Goal: Task Accomplishment & Management: Manage account settings

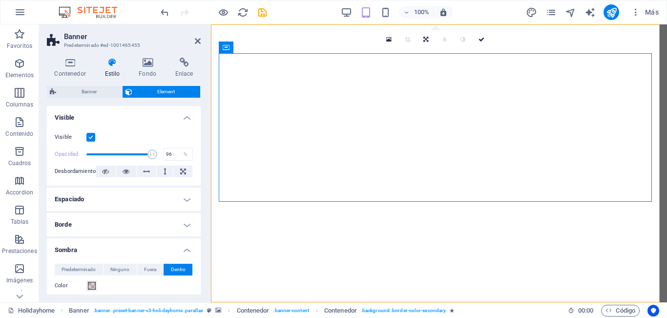
select select "px"
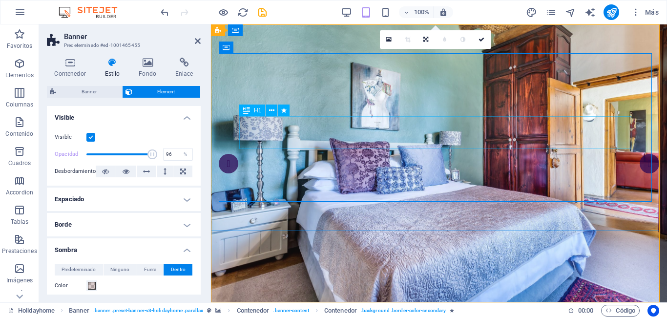
scroll to position [195, 0]
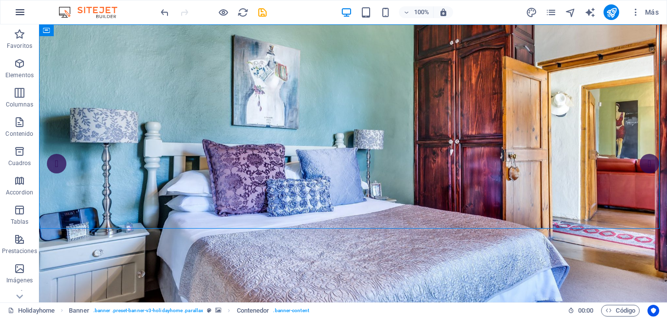
click at [22, 17] on icon "button" at bounding box center [20, 12] width 12 height 12
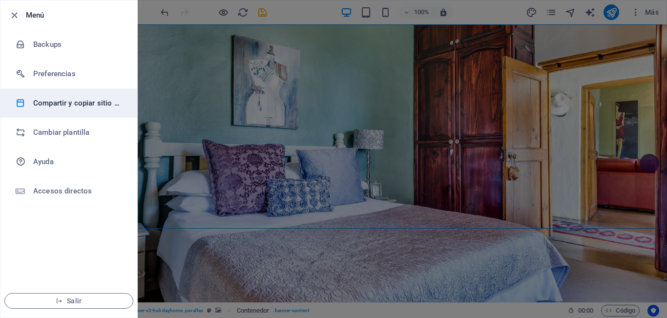
click at [75, 108] on h6 "Compartir y copiar sitio web" at bounding box center [78, 103] width 90 height 12
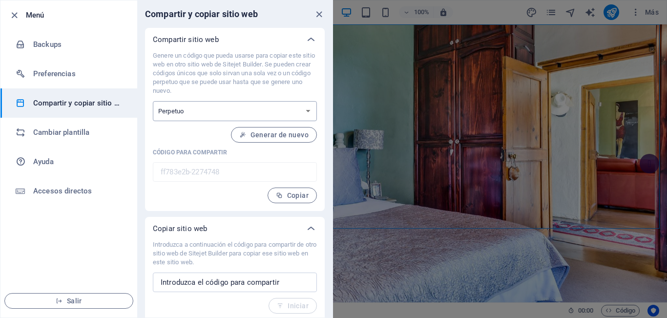
click at [230, 116] on select "Único Perpetuo" at bounding box center [235, 111] width 164 height 20
select select "onetime"
click at [153, 101] on select "Único Perpetuo" at bounding box center [235, 111] width 164 height 20
click at [225, 114] on select "Único Perpetuo" at bounding box center [235, 111] width 164 height 20
select select "perpetual"
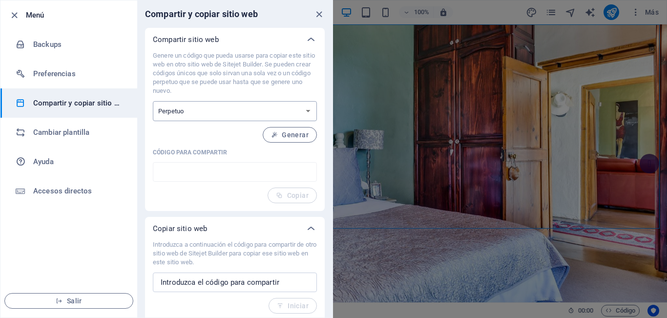
click at [153, 101] on select "Único Perpetuo" at bounding box center [235, 111] width 164 height 20
type input "ff783e2b-2274748"
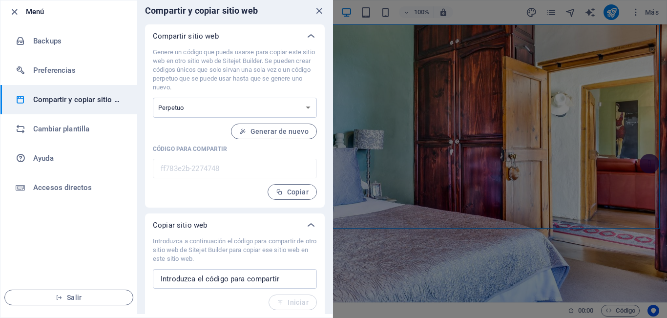
scroll to position [4, 0]
click at [284, 192] on span "Copiar" at bounding box center [292, 192] width 33 height 8
click at [230, 280] on input "text" at bounding box center [235, 279] width 164 height 20
click at [320, 9] on icon "close" at bounding box center [319, 10] width 11 height 11
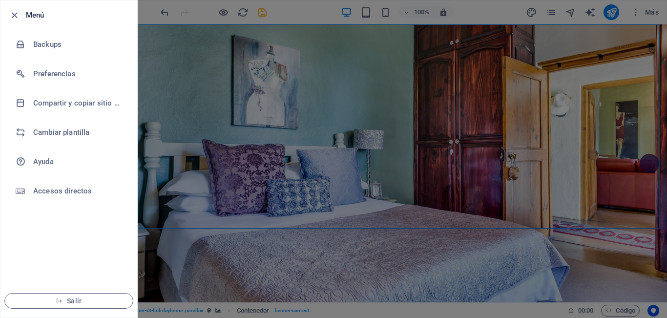
scroll to position [0, 0]
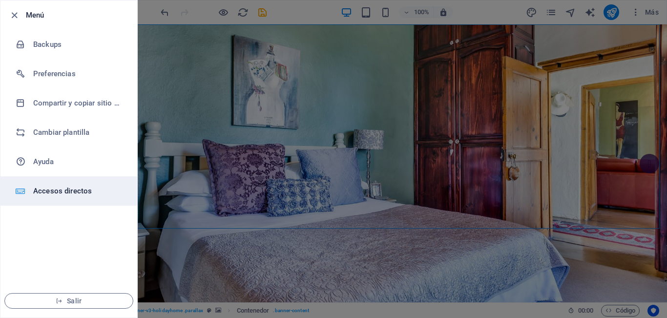
click at [61, 197] on li "Accesos directos" at bounding box center [68, 190] width 137 height 29
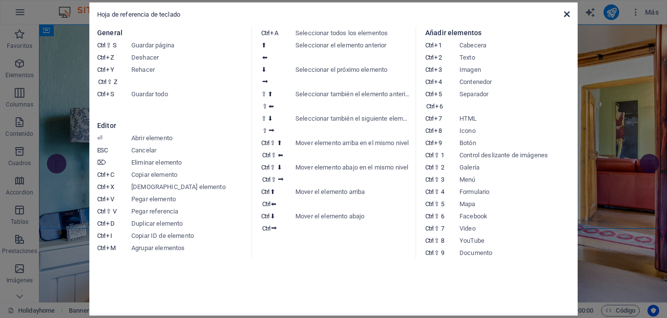
click at [569, 16] on icon at bounding box center [567, 14] width 6 height 8
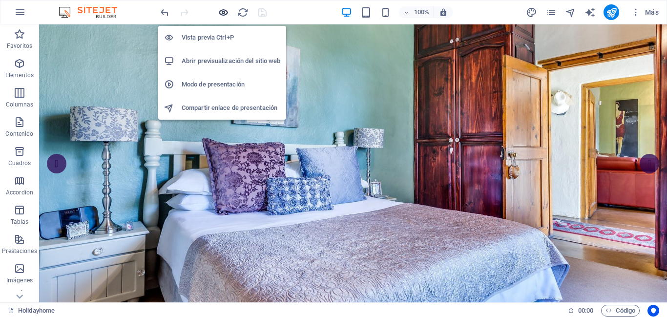
click at [226, 13] on icon "button" at bounding box center [223, 12] width 11 height 11
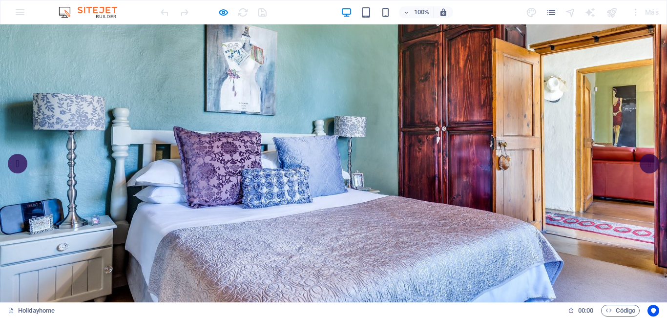
click at [24, 12] on div "100% Más" at bounding box center [333, 11] width 666 height 23
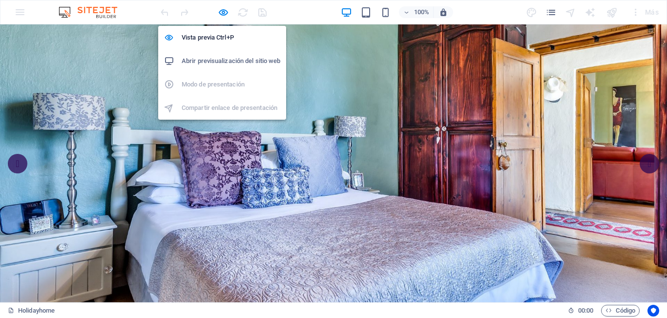
click at [217, 9] on div at bounding box center [213, 12] width 109 height 16
drag, startPoint x: 221, startPoint y: 16, endPoint x: 94, endPoint y: 6, distance: 127.4
click at [221, 16] on icon "button" at bounding box center [223, 12] width 11 height 11
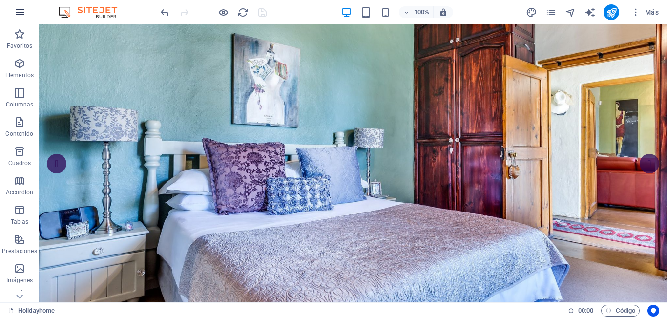
click at [26, 11] on button "button" at bounding box center [19, 11] width 23 height 23
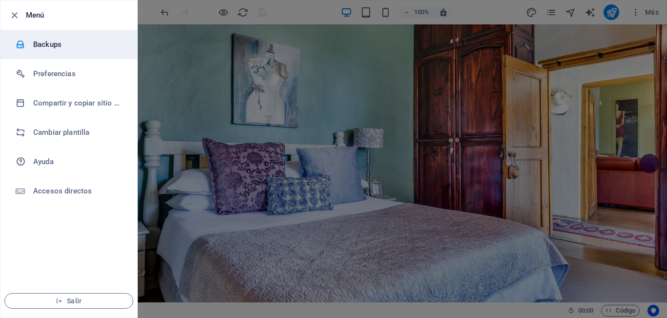
click at [59, 53] on li "Backups" at bounding box center [68, 44] width 137 height 29
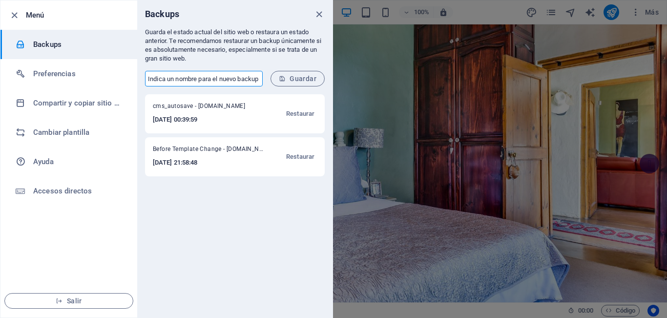
click at [212, 82] on input "text" at bounding box center [204, 79] width 118 height 16
type input "proyecto1"
click at [305, 84] on button "Guardar" at bounding box center [298, 79] width 54 height 16
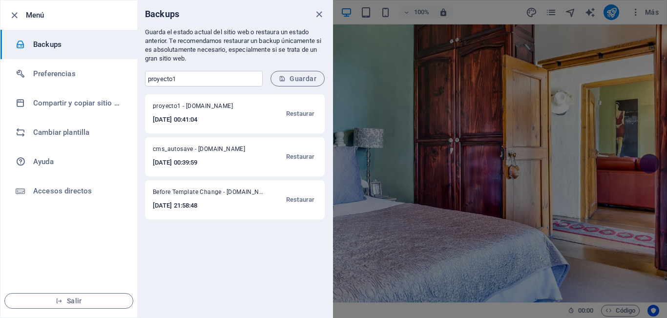
click at [204, 244] on div "proyecto1 - [DOMAIN_NAME] [DATE] 00:41:04 Restaurar cms_autosave - [DOMAIN_NAME…" at bounding box center [234, 205] width 195 height 223
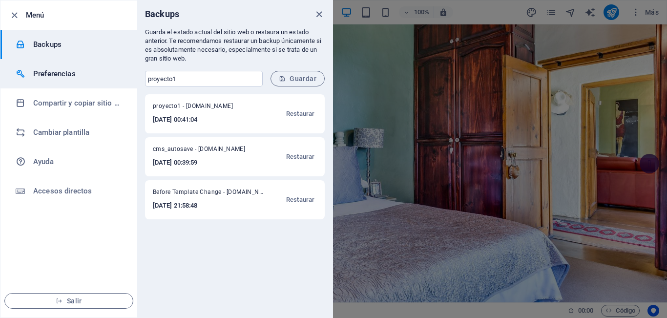
click at [28, 67] on li "Preferencias" at bounding box center [68, 73] width 137 height 29
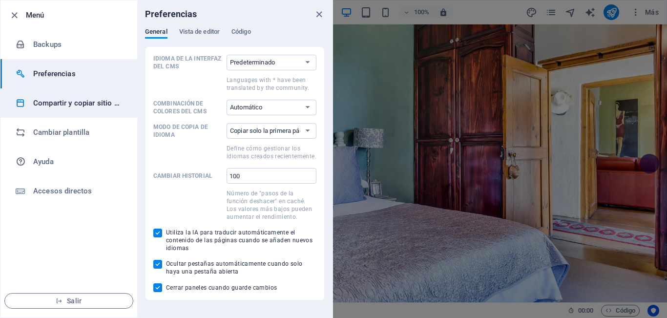
click at [49, 101] on h6 "Compartir y copiar sitio web" at bounding box center [78, 103] width 90 height 12
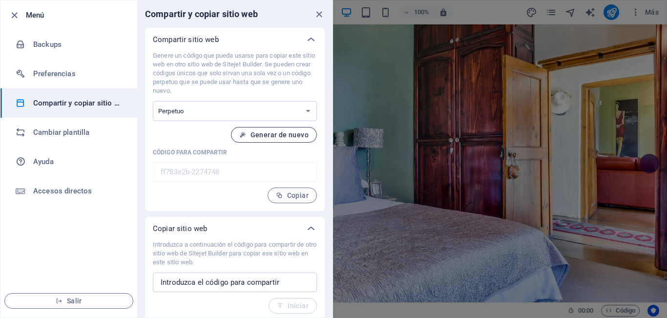
click at [268, 134] on span "Generar de nuevo" at bounding box center [273, 135] width 69 height 8
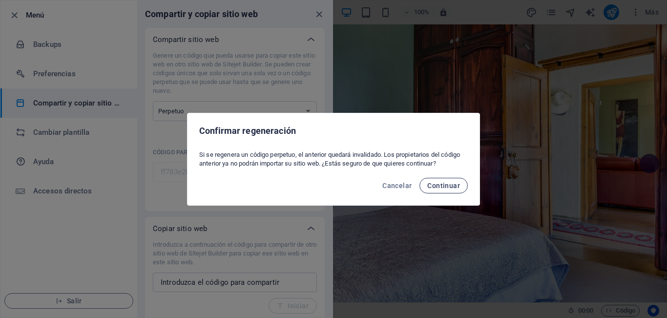
click at [429, 186] on span "Continuar" at bounding box center [444, 186] width 33 height 8
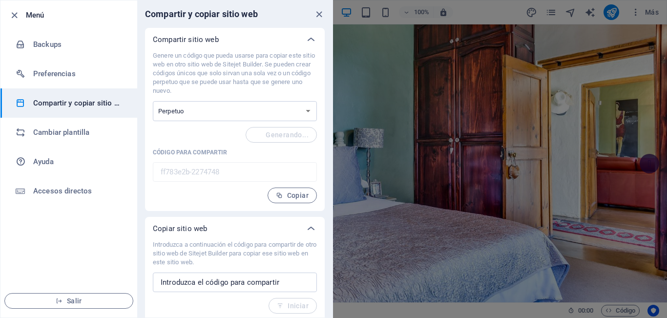
type input "5d96bba2-2274748"
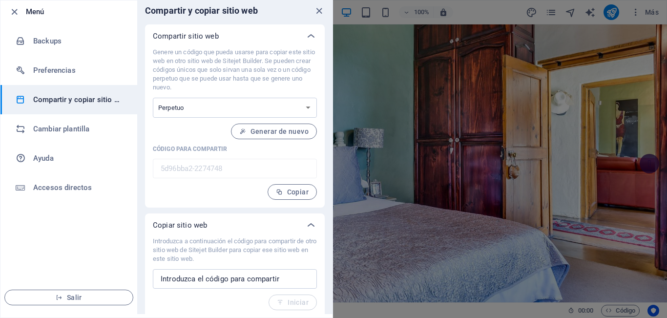
scroll to position [4, 0]
click at [278, 190] on icon "button" at bounding box center [279, 191] width 7 height 7
click at [214, 283] on input "text" at bounding box center [235, 279] width 164 height 20
paste input "5d96bba2-2274748"
type input "5d96bba2-2274748"
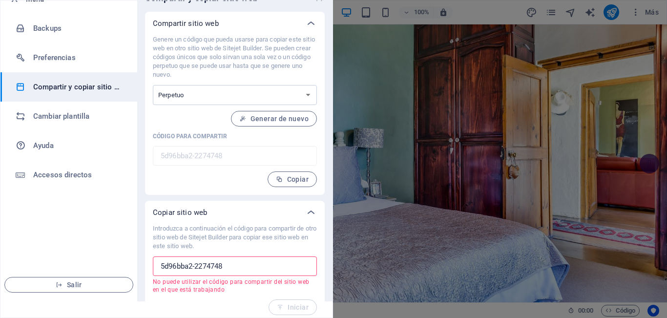
scroll to position [21, 0]
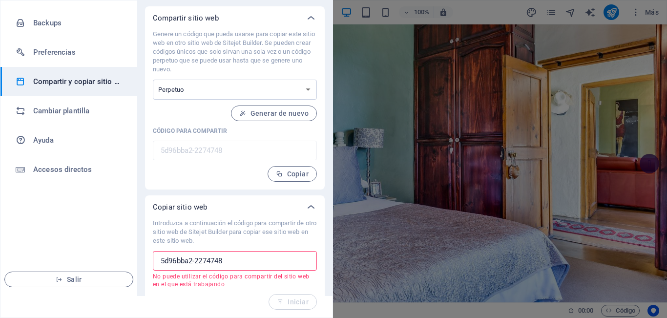
drag, startPoint x: 233, startPoint y: 264, endPoint x: 69, endPoint y: 255, distance: 163.9
click at [69, 255] on div "Menú Backups Preferencias Compartir y copiar sitio web Cambiar plantilla Ayuda …" at bounding box center [166, 159] width 333 height 318
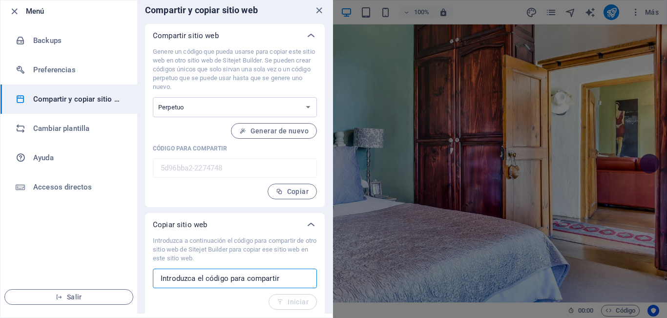
scroll to position [4, 0]
click at [309, 224] on icon at bounding box center [311, 225] width 12 height 12
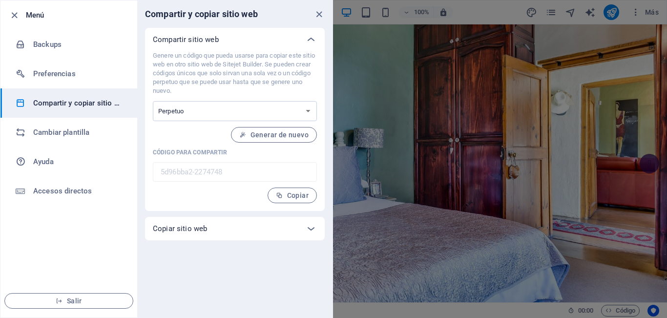
click at [290, 254] on div "Compartir y copiar sitio web Compartir sitio web Genere un código que pueda usa…" at bounding box center [234, 158] width 195 height 317
click at [291, 197] on span "Copiar" at bounding box center [292, 196] width 33 height 8
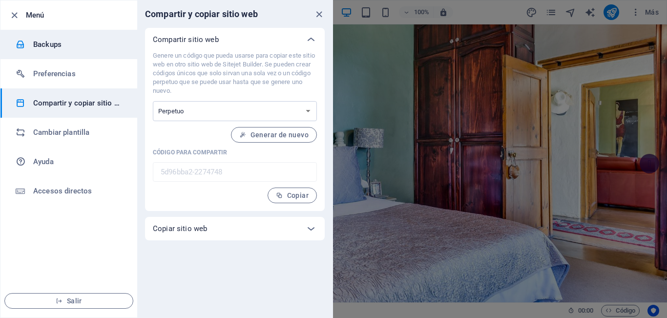
click at [85, 45] on h6 "Backups" at bounding box center [78, 45] width 90 height 12
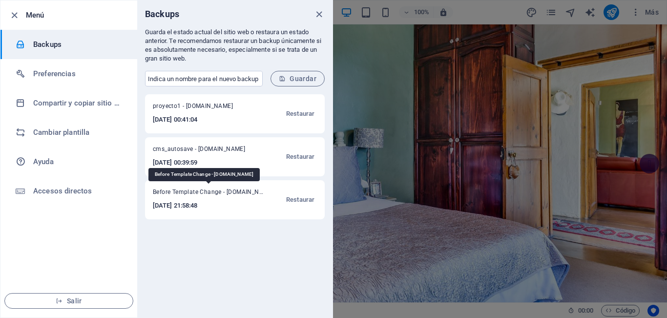
click at [200, 199] on span "Before Template Change - [DOMAIN_NAME]" at bounding box center [208, 194] width 111 height 12
click at [320, 14] on icon "close" at bounding box center [319, 14] width 11 height 11
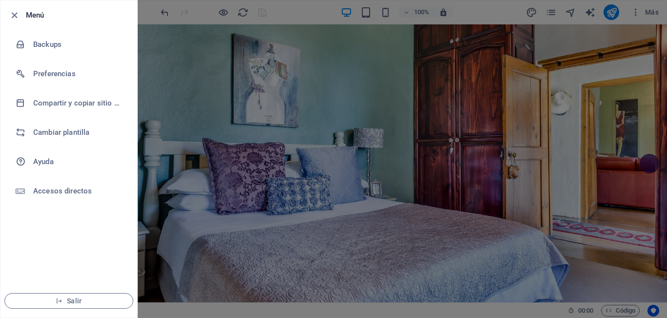
click at [599, 110] on div at bounding box center [333, 159] width 667 height 318
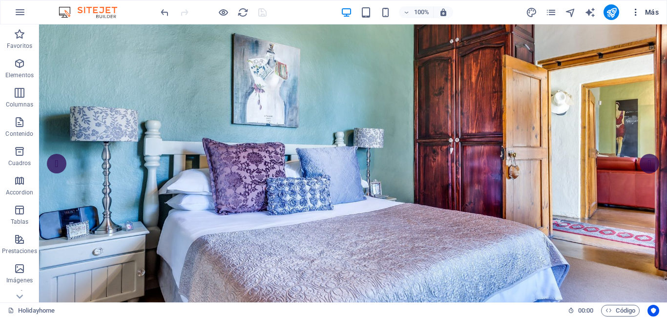
click at [634, 12] on icon "button" at bounding box center [636, 12] width 10 height 10
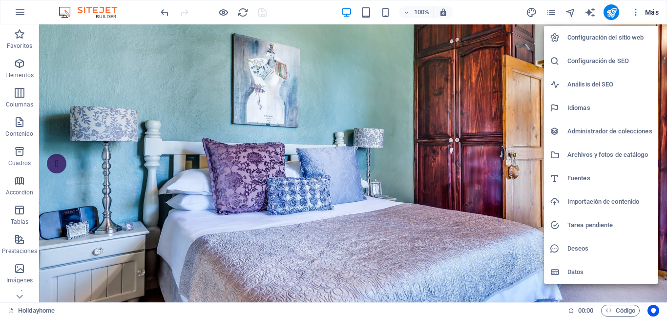
click at [615, 33] on h6 "Configuración del sitio web" at bounding box center [610, 38] width 85 height 12
